Goal: Information Seeking & Learning: Learn about a topic

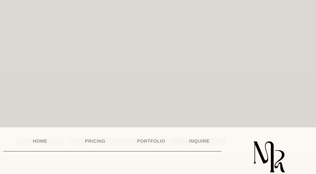
scroll to position [1560, 0]
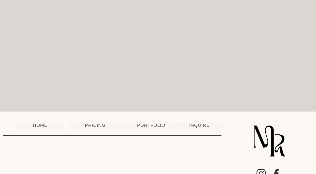
click at [94, 122] on link "PRICING" at bounding box center [95, 125] width 53 height 7
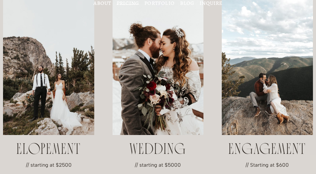
scroll to position [79, 0]
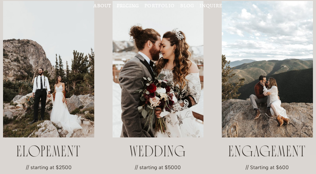
click at [104, 8] on link "about" at bounding box center [102, 5] width 18 height 5
